Goal: Feedback & Contribution: Leave review/rating

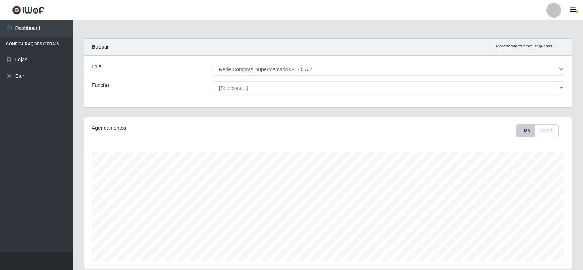
select select "161"
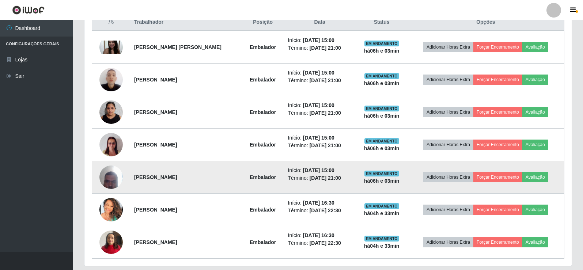
scroll to position [277, 0]
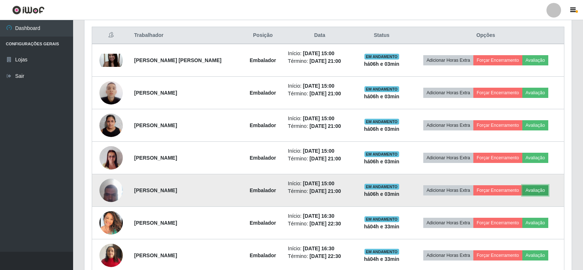
click at [538, 191] on button "Avaliação" at bounding box center [536, 190] width 26 height 10
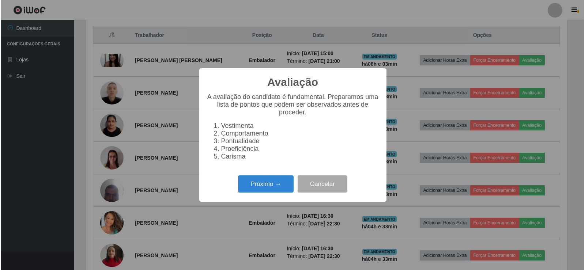
scroll to position [152, 484]
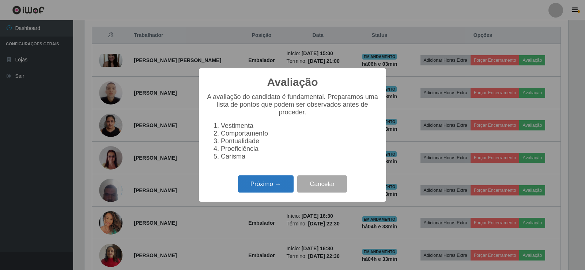
click at [271, 186] on button "Próximo →" at bounding box center [266, 184] width 56 height 17
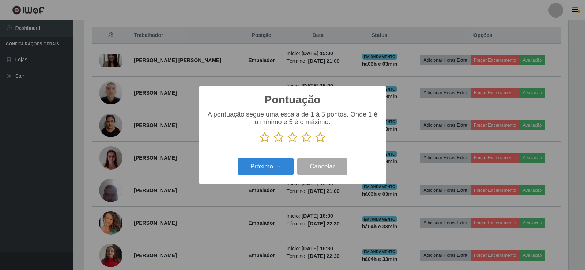
scroll to position [365590, 365258]
click at [322, 137] on icon at bounding box center [320, 137] width 10 height 11
click at [315, 143] on input "radio" at bounding box center [315, 143] width 0 height 0
click at [275, 168] on button "Próximo →" at bounding box center [266, 166] width 56 height 17
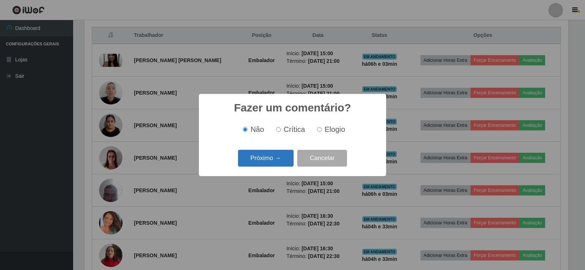
click at [285, 161] on button "Próximo →" at bounding box center [266, 158] width 56 height 17
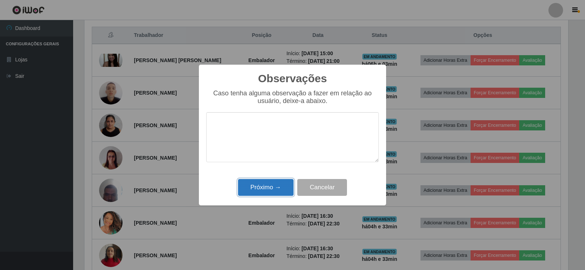
click at [286, 183] on button "Próximo →" at bounding box center [266, 187] width 56 height 17
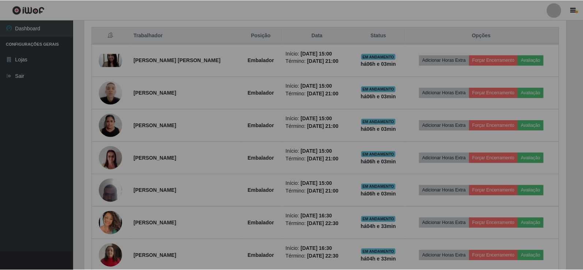
scroll to position [152, 488]
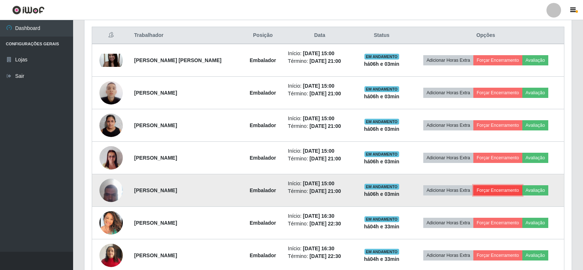
click at [505, 189] on button "Forçar Encerramento" at bounding box center [498, 190] width 49 height 10
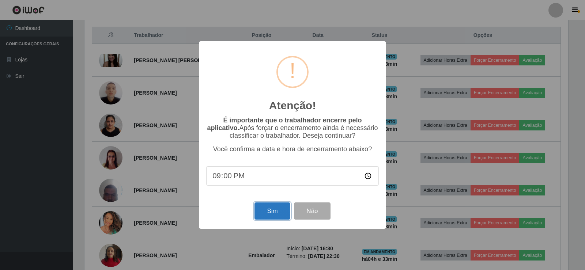
click at [271, 208] on button "Sim" at bounding box center [272, 211] width 35 height 17
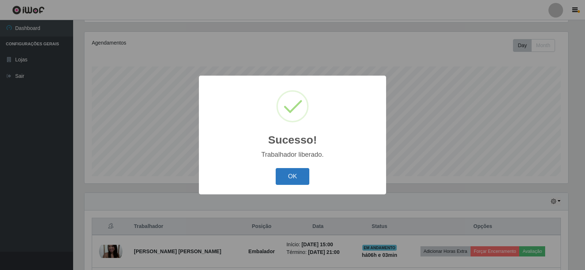
click at [290, 173] on button "OK" at bounding box center [293, 176] width 34 height 17
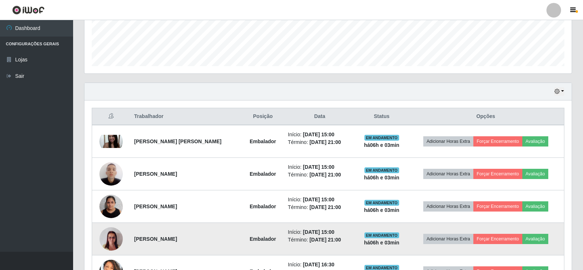
scroll to position [195, 0]
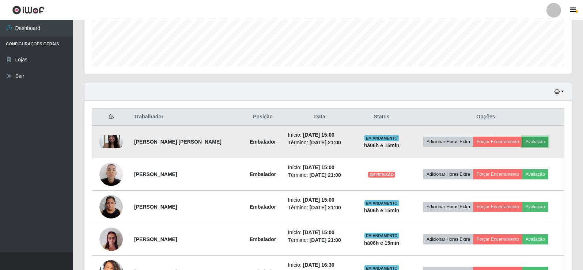
click at [538, 142] on button "Avaliação" at bounding box center [536, 142] width 26 height 10
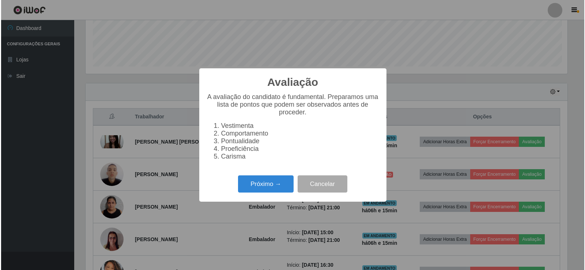
scroll to position [152, 484]
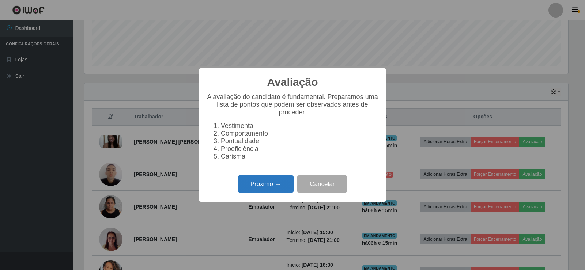
click at [268, 183] on button "Próximo →" at bounding box center [266, 184] width 56 height 17
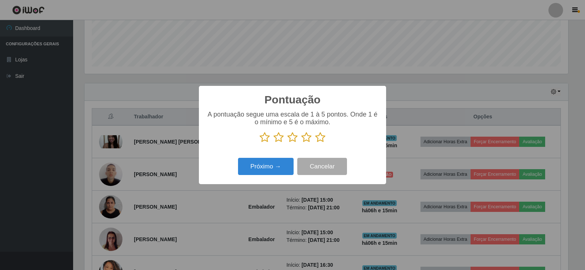
click at [316, 138] on icon at bounding box center [320, 137] width 10 height 11
click at [315, 143] on input "radio" at bounding box center [315, 143] width 0 height 0
click at [267, 166] on button "Próximo →" at bounding box center [266, 166] width 56 height 17
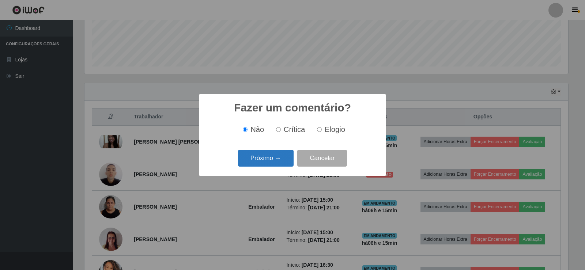
click at [257, 165] on button "Próximo →" at bounding box center [266, 158] width 56 height 17
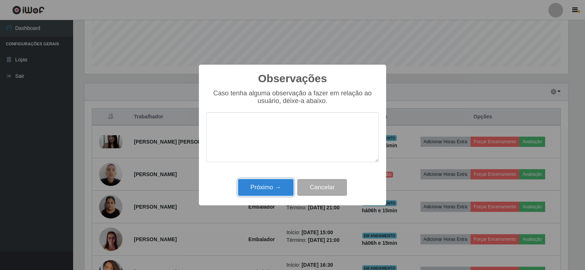
drag, startPoint x: 262, startPoint y: 193, endPoint x: 269, endPoint y: 189, distance: 8.7
click at [262, 192] on button "Próximo →" at bounding box center [266, 187] width 56 height 17
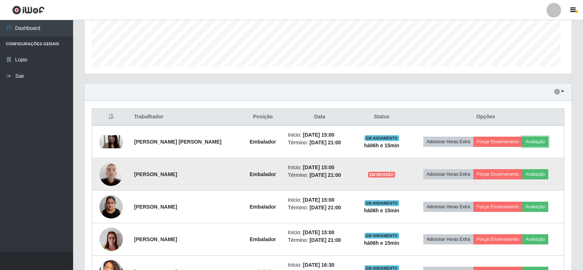
scroll to position [152, 488]
click at [548, 174] on button "Avaliação" at bounding box center [536, 174] width 26 height 10
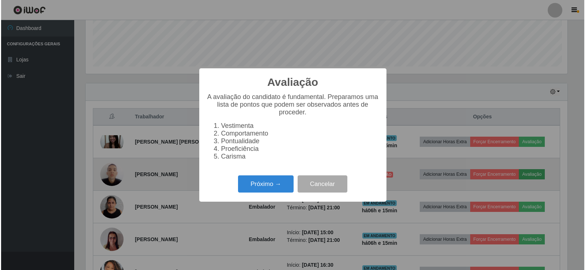
scroll to position [152, 484]
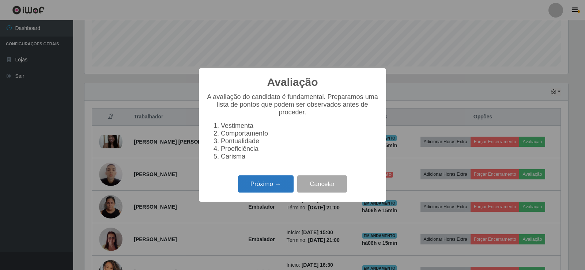
click at [274, 181] on button "Próximo →" at bounding box center [266, 184] width 56 height 17
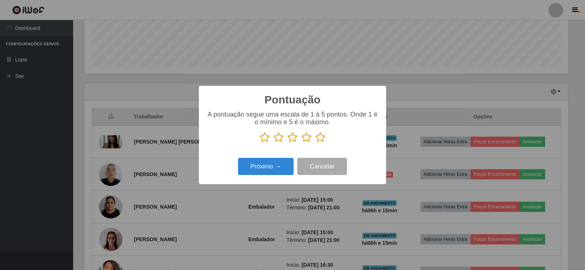
click at [319, 140] on icon at bounding box center [320, 137] width 10 height 11
click at [315, 143] on input "radio" at bounding box center [315, 143] width 0 height 0
click at [257, 165] on button "Próximo →" at bounding box center [266, 166] width 56 height 17
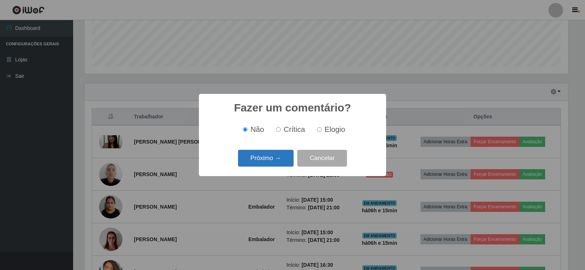
click at [259, 161] on button "Próximo →" at bounding box center [266, 158] width 56 height 17
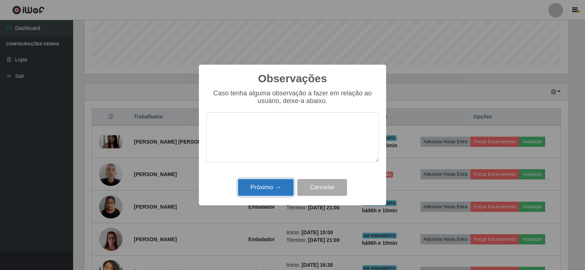
click at [263, 181] on button "Próximo →" at bounding box center [266, 187] width 56 height 17
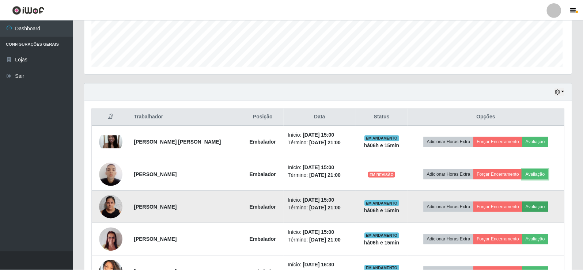
scroll to position [152, 488]
click at [544, 207] on button "Avaliação" at bounding box center [536, 207] width 26 height 10
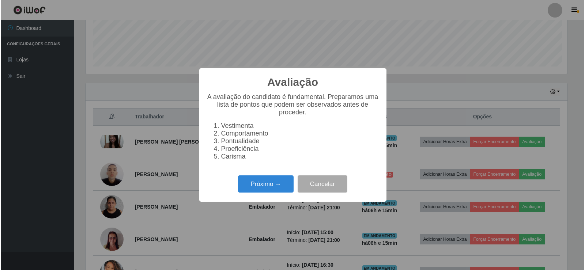
scroll to position [152, 484]
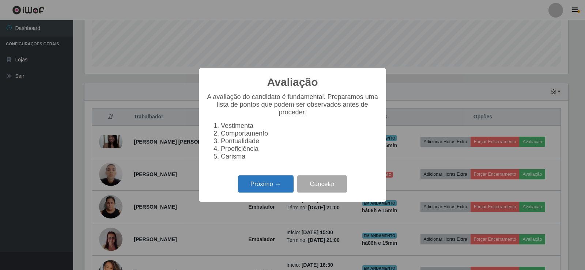
click at [265, 187] on button "Próximo →" at bounding box center [266, 184] width 56 height 17
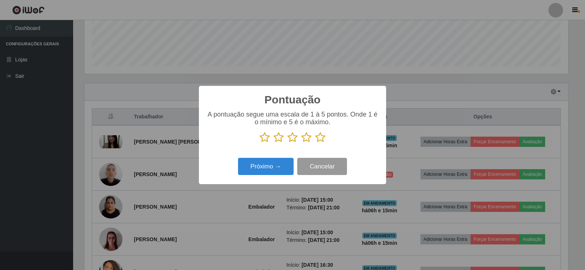
scroll to position [365590, 365258]
click at [321, 140] on icon at bounding box center [320, 137] width 10 height 11
click at [315, 143] on input "radio" at bounding box center [315, 143] width 0 height 0
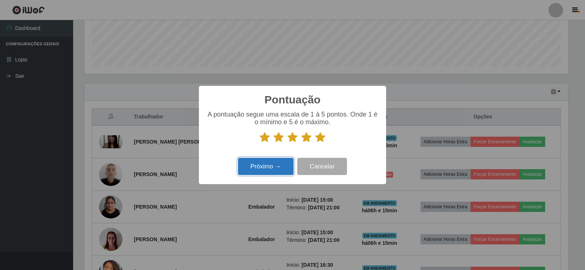
click at [261, 165] on button "Próximo →" at bounding box center [266, 166] width 56 height 17
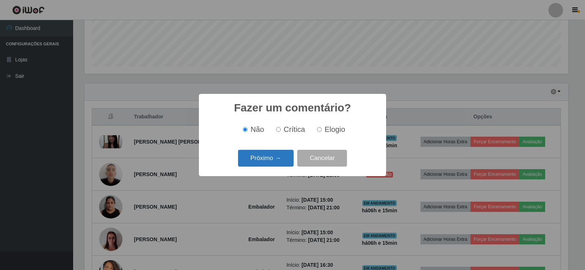
click at [267, 163] on button "Próximo →" at bounding box center [266, 158] width 56 height 17
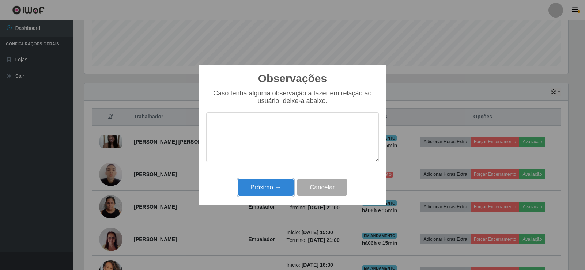
drag, startPoint x: 269, startPoint y: 195, endPoint x: 271, endPoint y: 191, distance: 4.0
click at [268, 195] on button "Próximo →" at bounding box center [266, 187] width 56 height 17
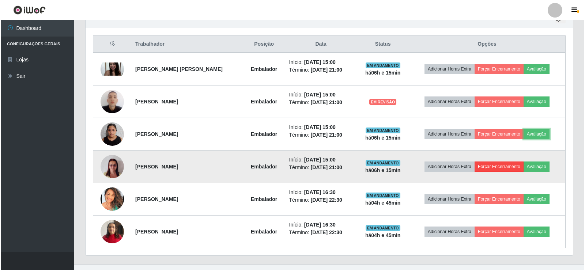
scroll to position [268, 0]
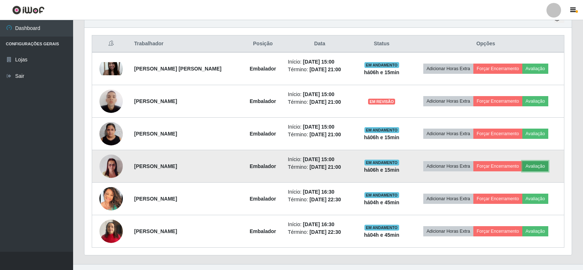
click at [544, 168] on button "Avaliação" at bounding box center [536, 166] width 26 height 10
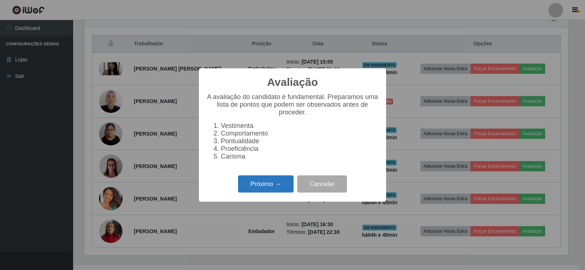
click at [278, 185] on button "Próximo →" at bounding box center [266, 184] width 56 height 17
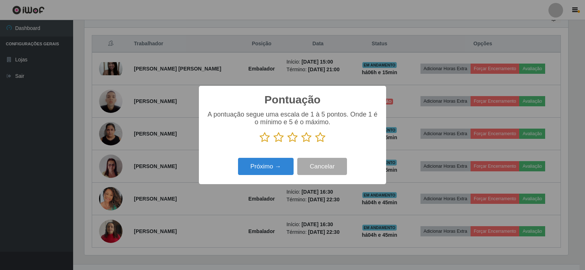
click at [322, 139] on icon at bounding box center [320, 137] width 10 height 11
click at [315, 143] on input "radio" at bounding box center [315, 143] width 0 height 0
click at [276, 163] on button "Próximo →" at bounding box center [266, 166] width 56 height 17
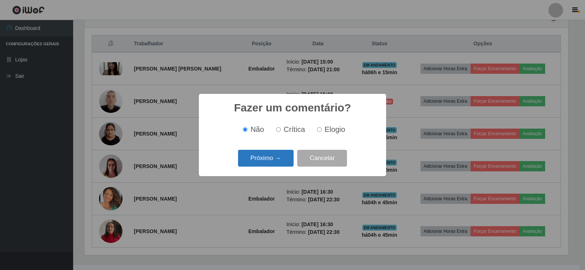
click at [264, 155] on button "Próximo →" at bounding box center [266, 158] width 56 height 17
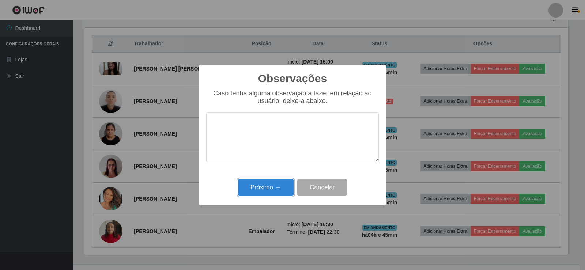
drag, startPoint x: 268, startPoint y: 182, endPoint x: 407, endPoint y: 206, distance: 141.5
click at [268, 183] on button "Próximo →" at bounding box center [266, 187] width 56 height 17
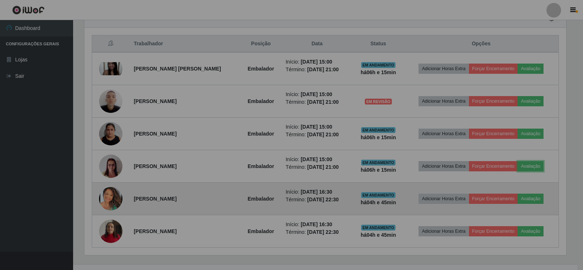
scroll to position [152, 488]
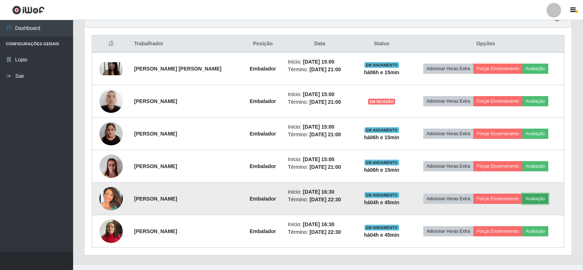
click at [544, 198] on button "Avaliação" at bounding box center [536, 199] width 26 height 10
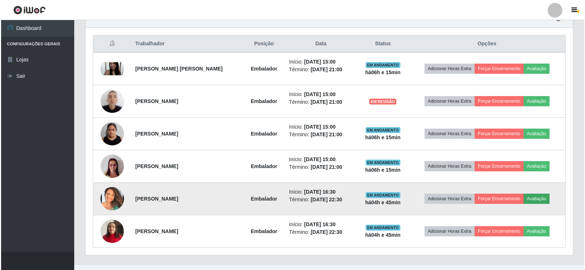
scroll to position [152, 484]
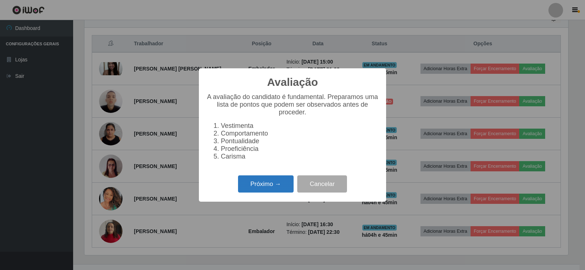
click at [258, 185] on button "Próximo →" at bounding box center [266, 184] width 56 height 17
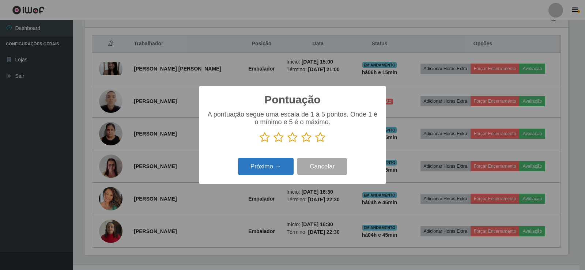
scroll to position [365590, 365258]
click at [319, 140] on icon at bounding box center [320, 137] width 10 height 11
click at [315, 143] on input "radio" at bounding box center [315, 143] width 0 height 0
click at [274, 163] on button "Próximo →" at bounding box center [266, 166] width 56 height 17
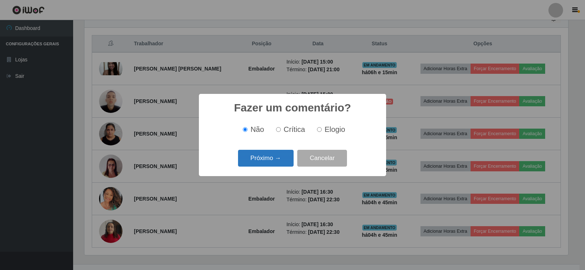
click at [282, 158] on button "Próximo →" at bounding box center [266, 158] width 56 height 17
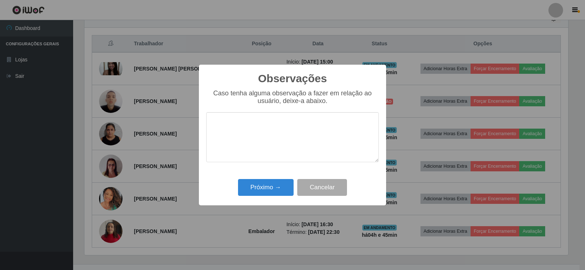
click at [294, 196] on div "Próximo → Cancelar" at bounding box center [292, 187] width 173 height 21
click at [262, 185] on button "Próximo →" at bounding box center [266, 187] width 56 height 17
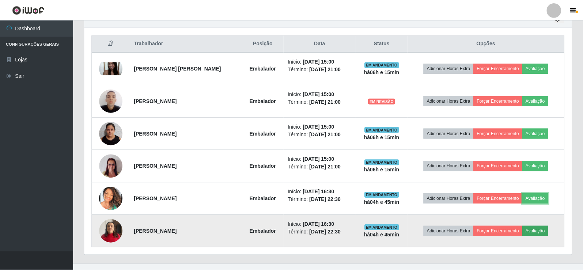
scroll to position [152, 488]
click at [544, 232] on button "Avaliação" at bounding box center [536, 231] width 26 height 10
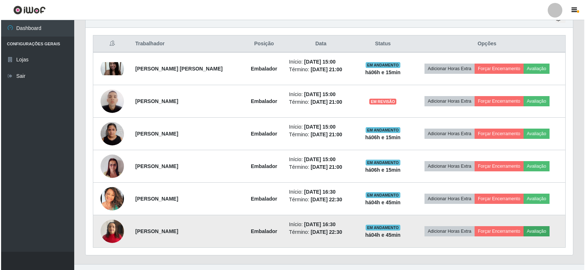
scroll to position [152, 484]
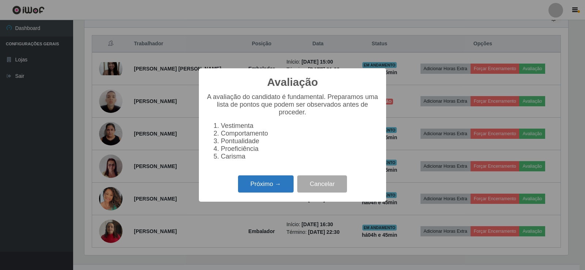
click at [253, 184] on button "Próximo →" at bounding box center [266, 184] width 56 height 17
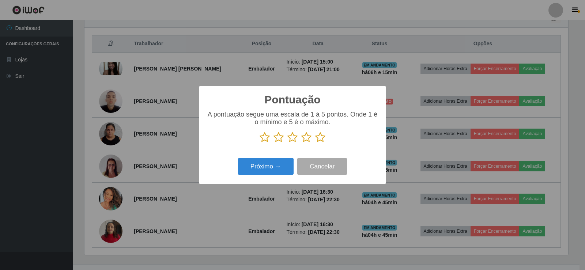
click at [320, 138] on icon at bounding box center [320, 137] width 10 height 11
click at [315, 143] on input "radio" at bounding box center [315, 143] width 0 height 0
click at [279, 161] on button "Próximo →" at bounding box center [266, 166] width 56 height 17
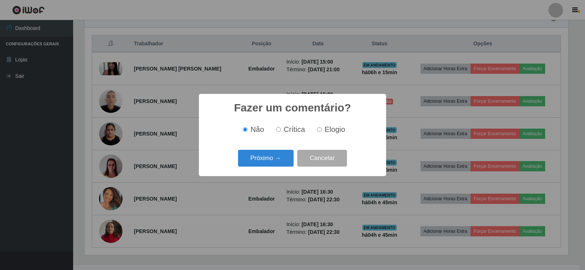
click at [260, 168] on div "Próximo → Cancelar" at bounding box center [292, 158] width 173 height 21
click at [259, 159] on button "Próximo →" at bounding box center [266, 158] width 56 height 17
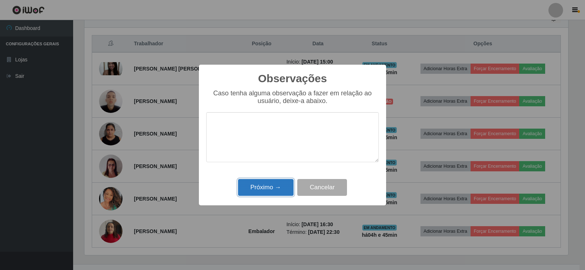
click at [261, 185] on button "Próximo →" at bounding box center [266, 187] width 56 height 17
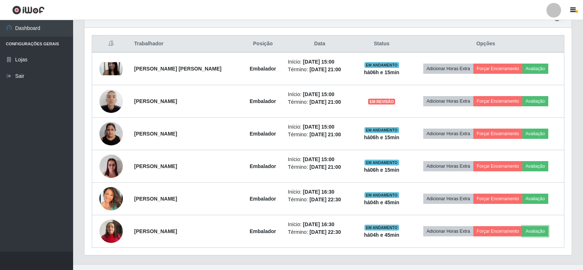
scroll to position [152, 488]
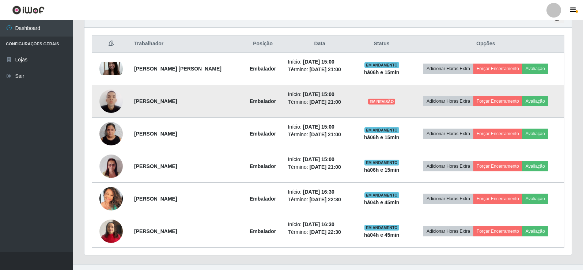
click at [111, 102] on img at bounding box center [110, 101] width 23 height 31
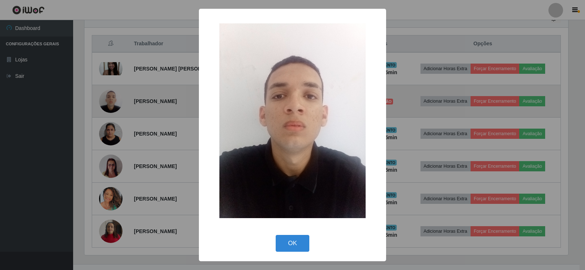
click at [111, 102] on div "× OK Cancel" at bounding box center [292, 135] width 585 height 270
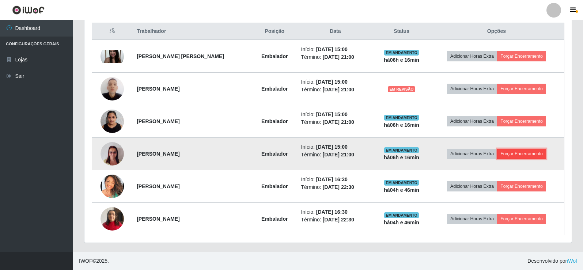
click at [525, 155] on button "Forçar Encerramento" at bounding box center [521, 154] width 49 height 10
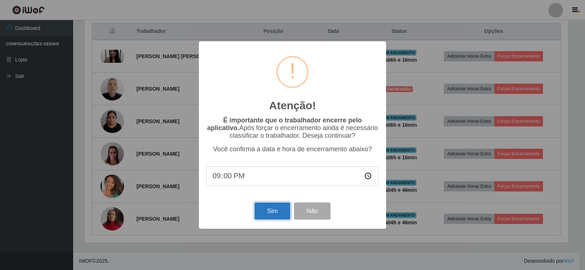
click at [269, 206] on button "Sim" at bounding box center [272, 211] width 35 height 17
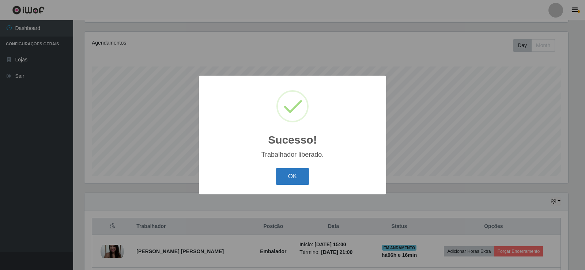
click at [291, 173] on button "OK" at bounding box center [293, 176] width 34 height 17
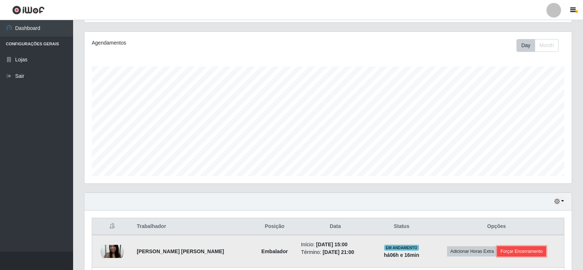
click at [524, 253] on button "Forçar Encerramento" at bounding box center [521, 252] width 49 height 10
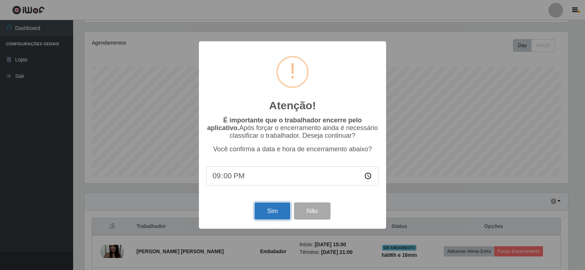
click at [257, 205] on button "Sim" at bounding box center [272, 211] width 35 height 17
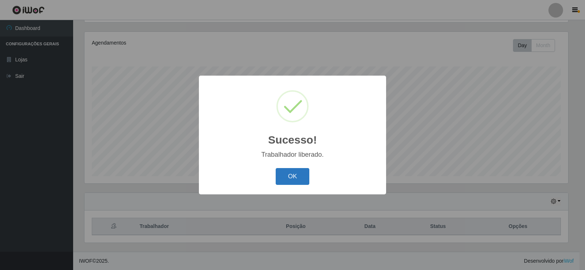
click at [293, 181] on button "OK" at bounding box center [293, 176] width 34 height 17
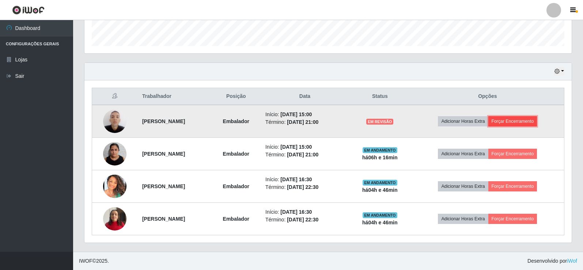
click at [530, 125] on button "Forçar Encerramento" at bounding box center [513, 121] width 49 height 10
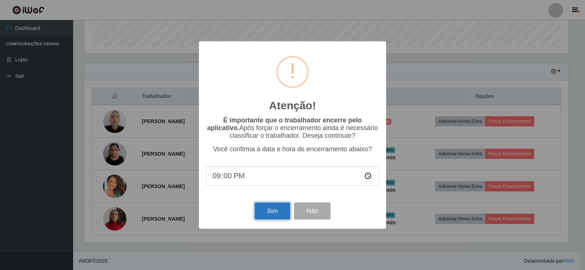
click at [279, 211] on button "Sim" at bounding box center [272, 211] width 35 height 17
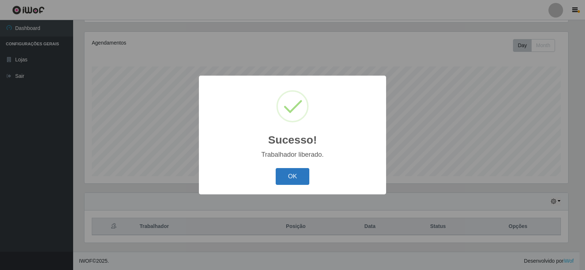
click at [287, 178] on button "OK" at bounding box center [293, 176] width 34 height 17
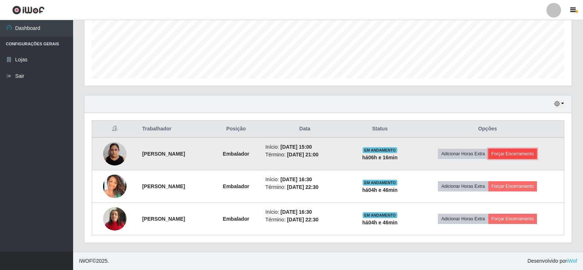
click at [520, 151] on button "Forçar Encerramento" at bounding box center [513, 154] width 49 height 10
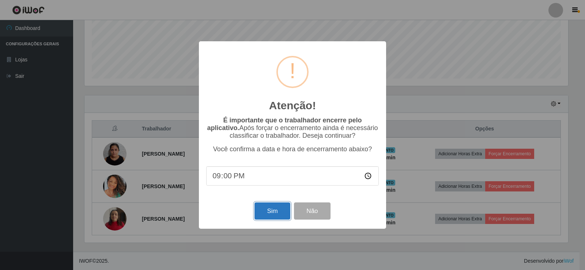
click at [270, 210] on button "Sim" at bounding box center [272, 211] width 35 height 17
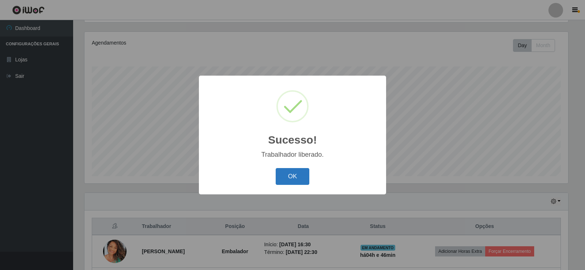
click at [286, 176] on button "OK" at bounding box center [293, 176] width 34 height 17
